Goal: Task Accomplishment & Management: Use online tool/utility

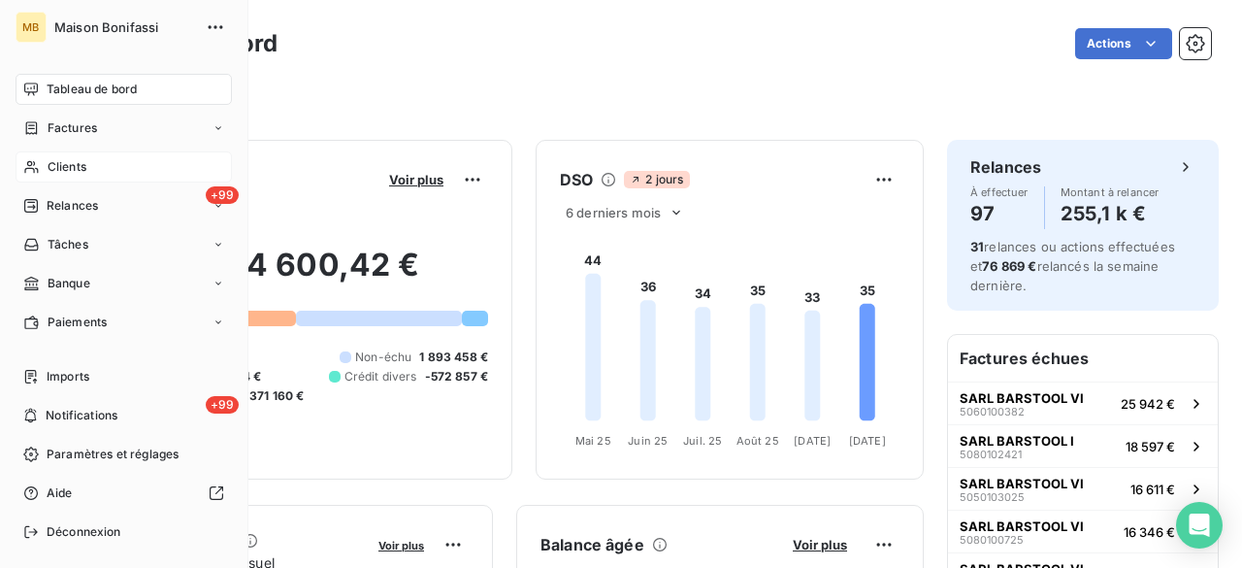
click at [45, 162] on div "Clients" at bounding box center [124, 166] width 216 height 31
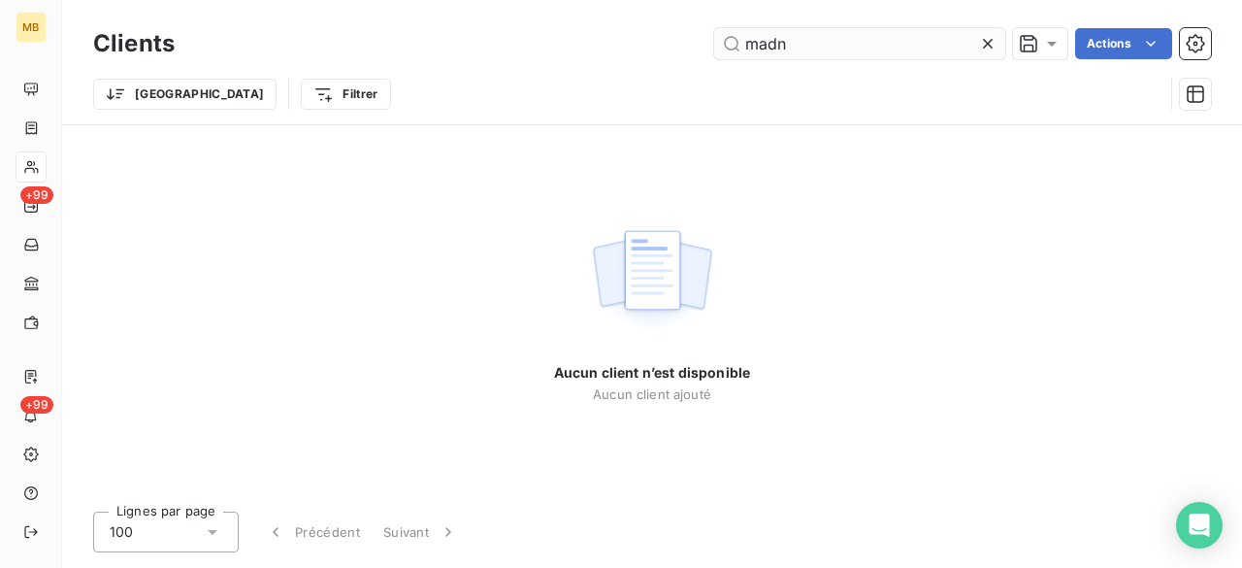
click at [864, 33] on input "madn" at bounding box center [859, 43] width 291 height 31
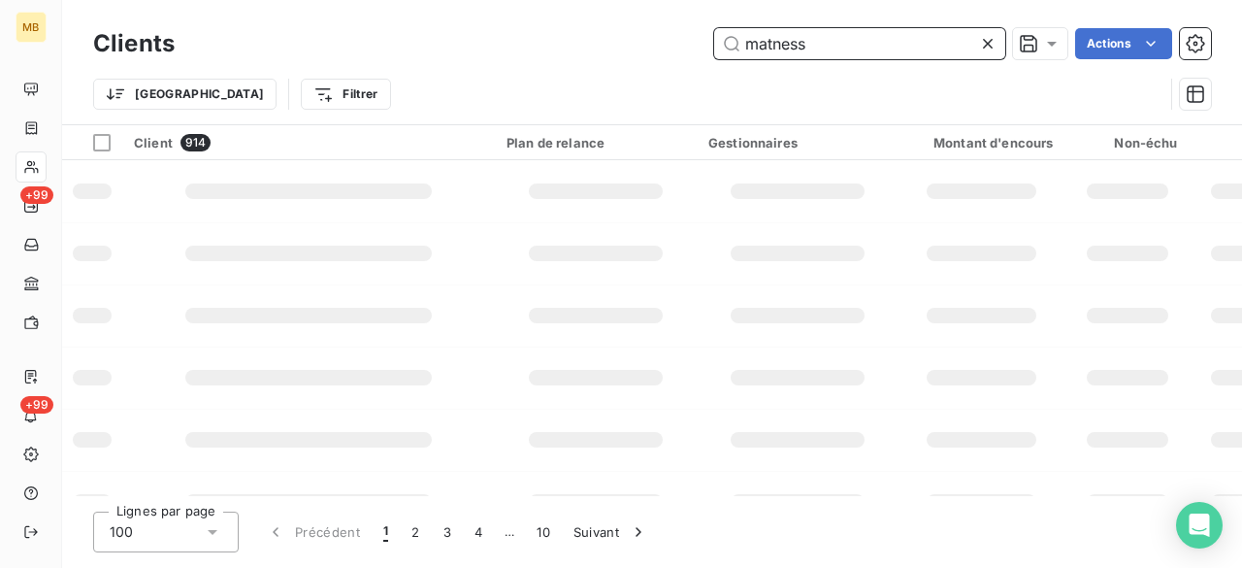
type input "matness"
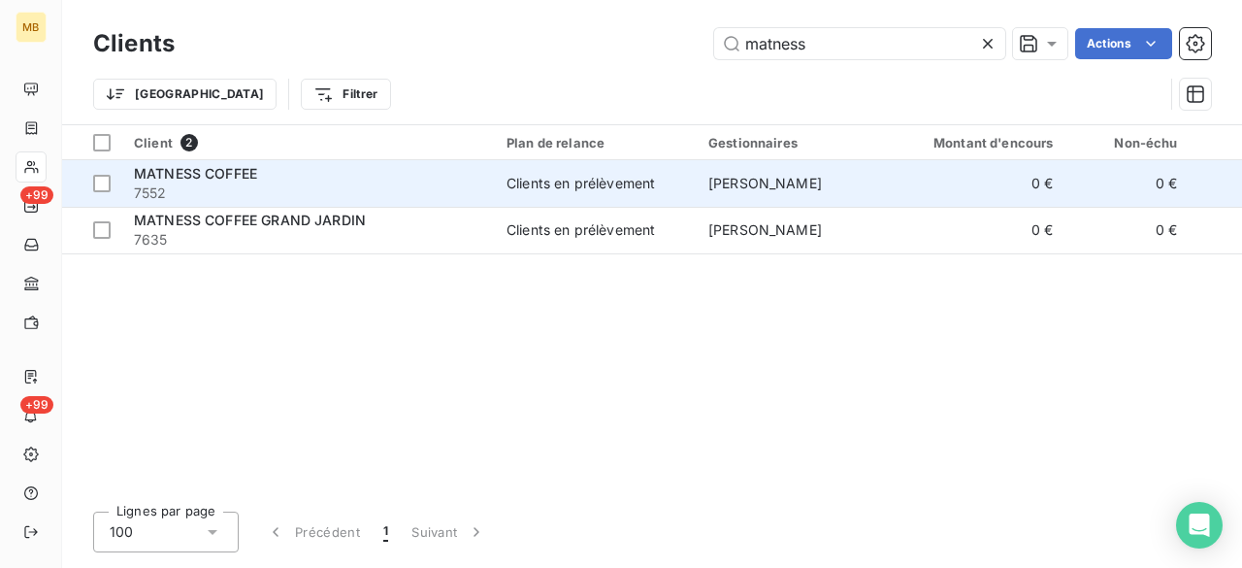
click at [815, 182] on span "[PERSON_NAME]" at bounding box center [766, 183] width 114 height 17
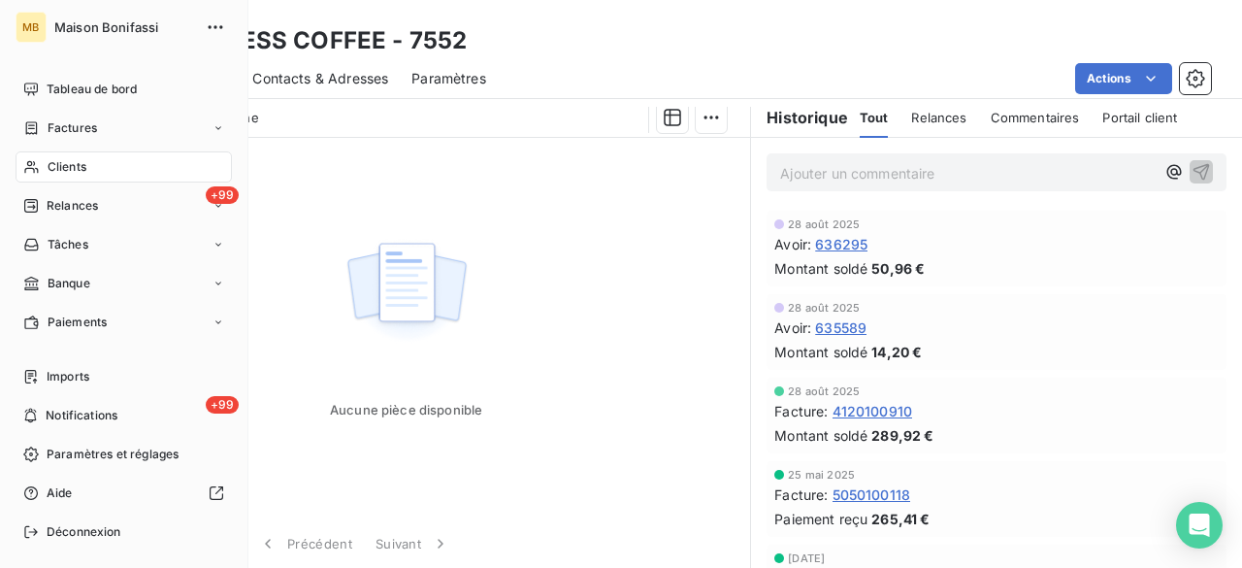
click at [84, 166] on span "Clients" at bounding box center [67, 166] width 39 height 17
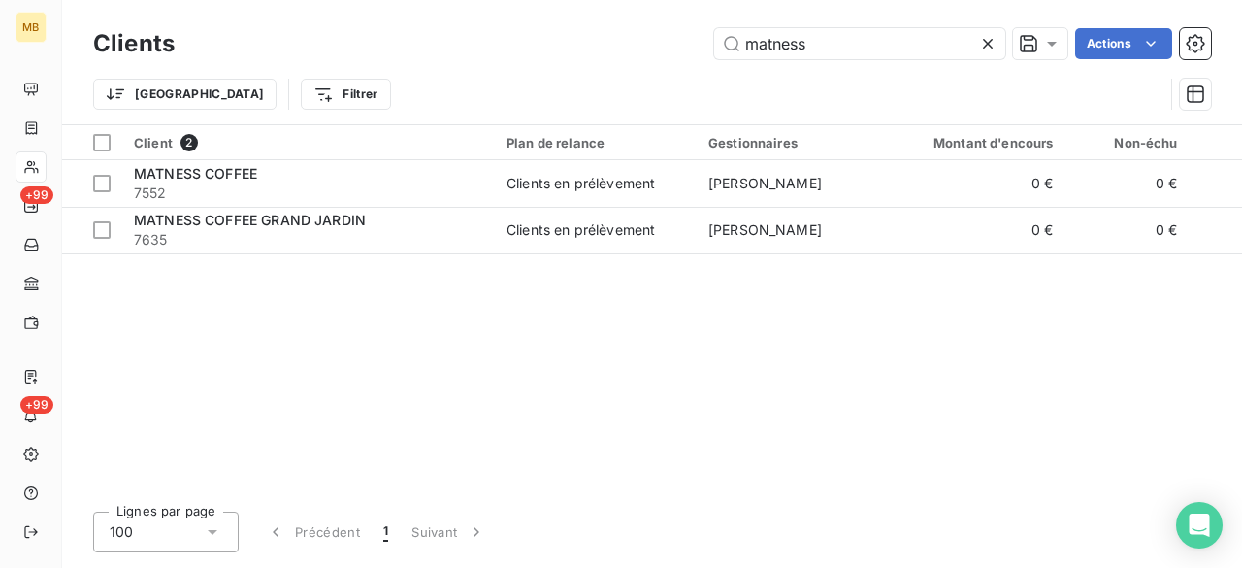
drag, startPoint x: 839, startPoint y: 50, endPoint x: 689, endPoint y: 57, distance: 149.7
click at [689, 57] on div "matness Actions" at bounding box center [704, 43] width 1013 height 31
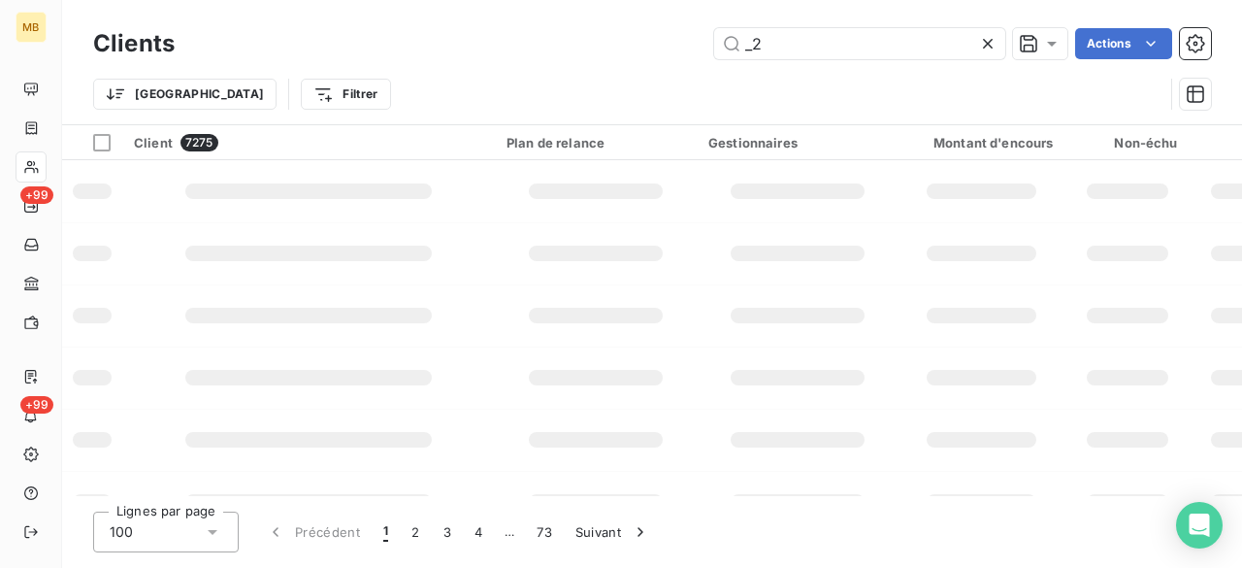
type input "_"
type input "8222"
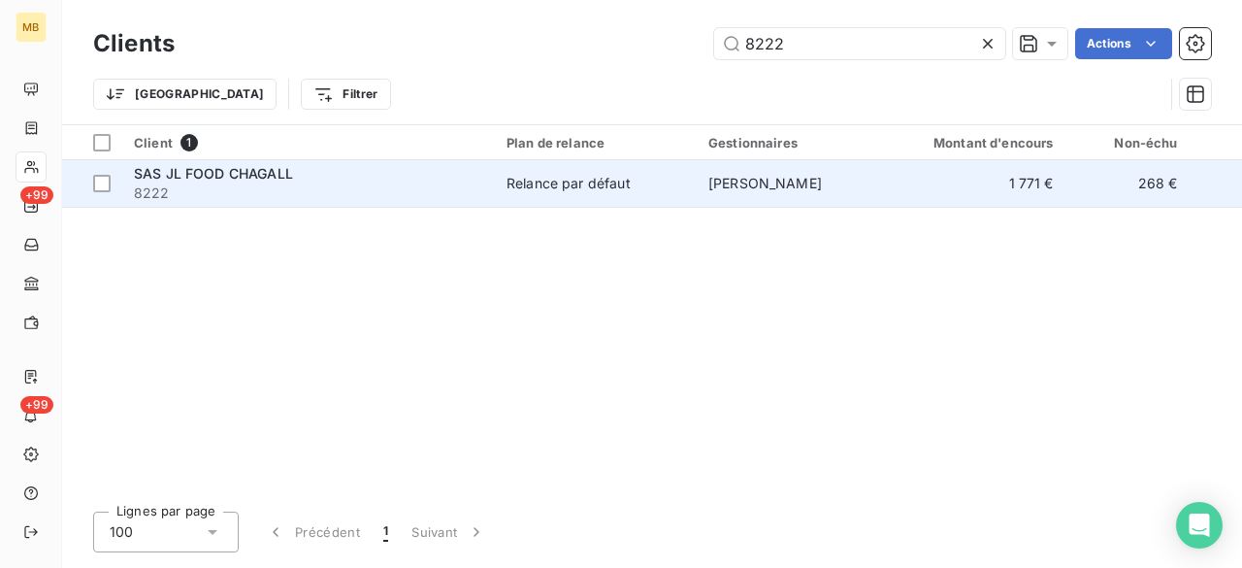
click at [754, 176] on span "[PERSON_NAME]" at bounding box center [766, 183] width 114 height 17
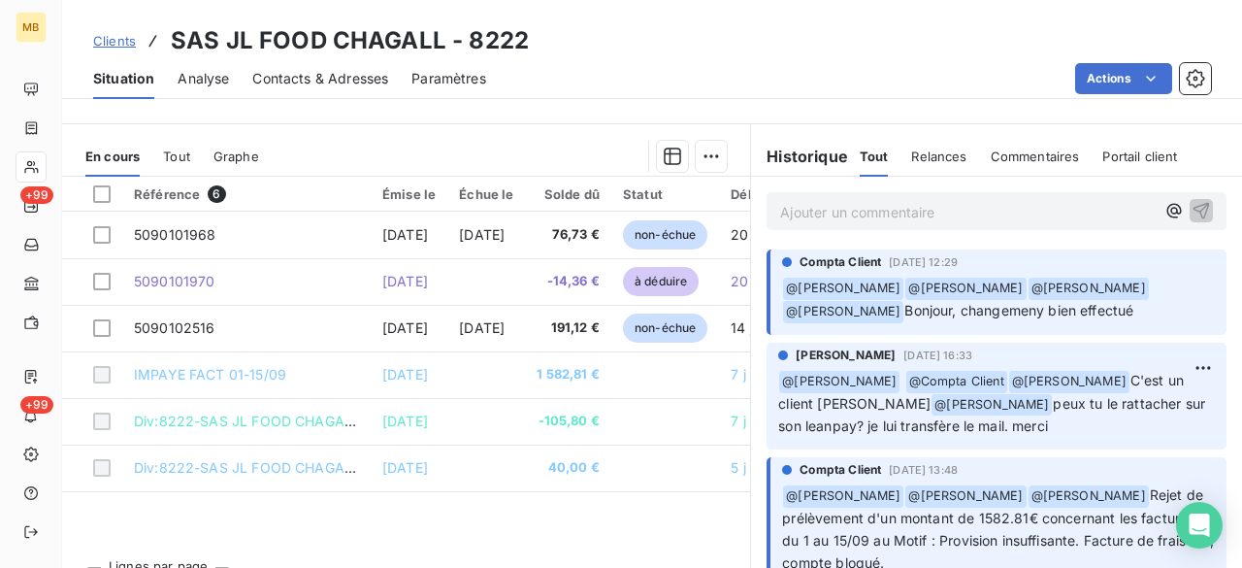
scroll to position [435, 0]
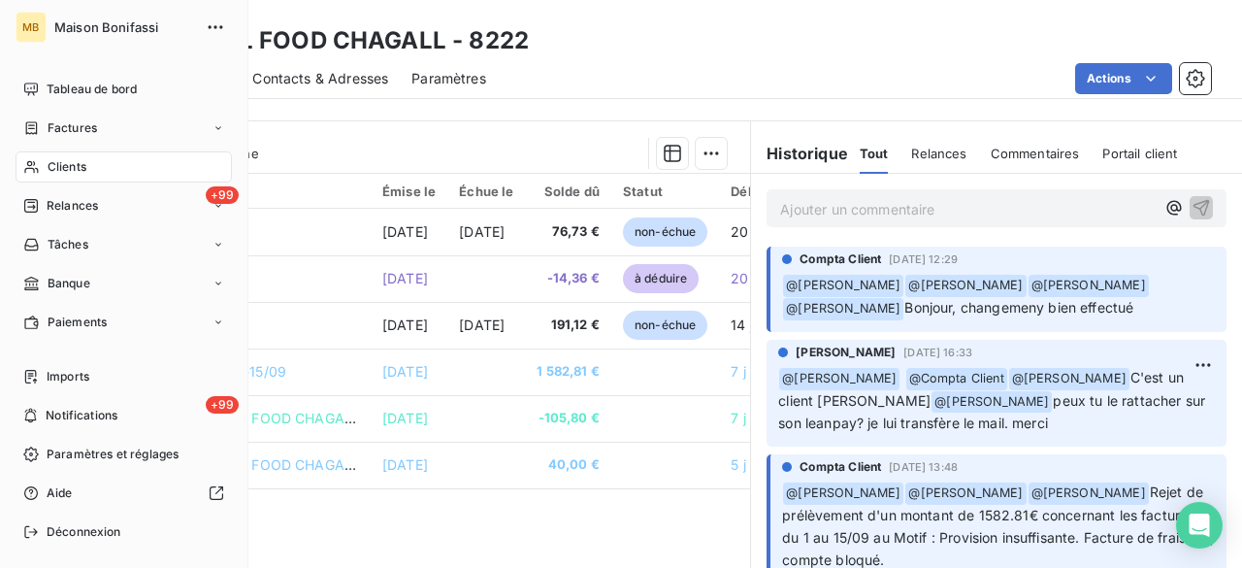
click at [58, 171] on span "Clients" at bounding box center [67, 166] width 39 height 17
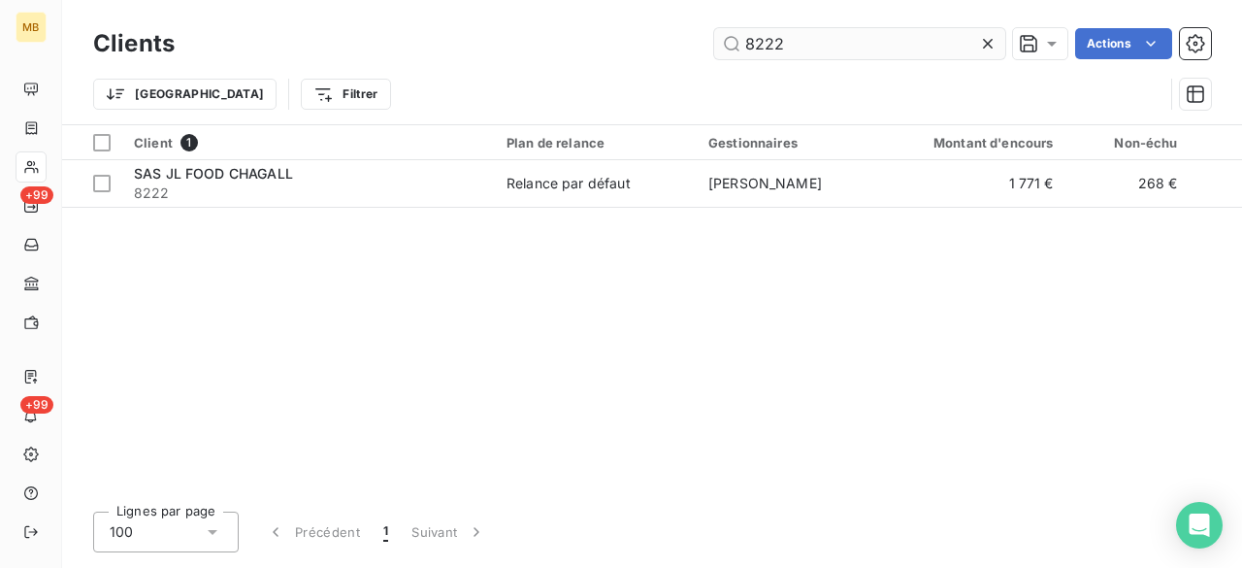
drag, startPoint x: 785, startPoint y: 35, endPoint x: 723, endPoint y: 44, distance: 62.7
click at [723, 44] on input "8222" at bounding box center [859, 43] width 291 height 31
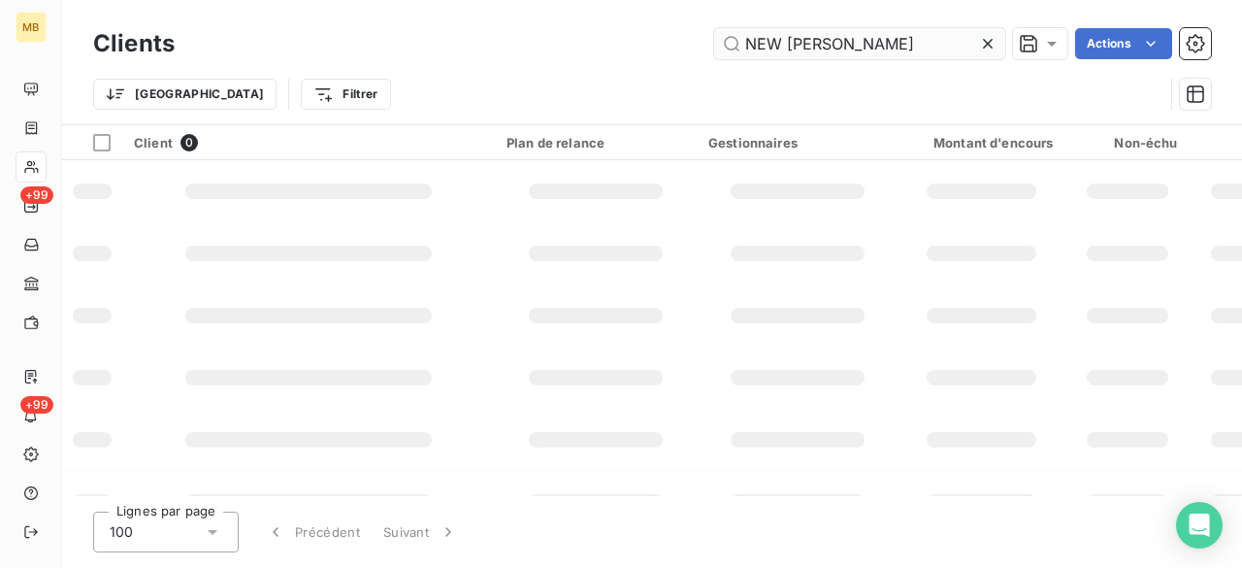
type input "NEW [PERSON_NAME]"
